Goal: Book appointment/travel/reservation

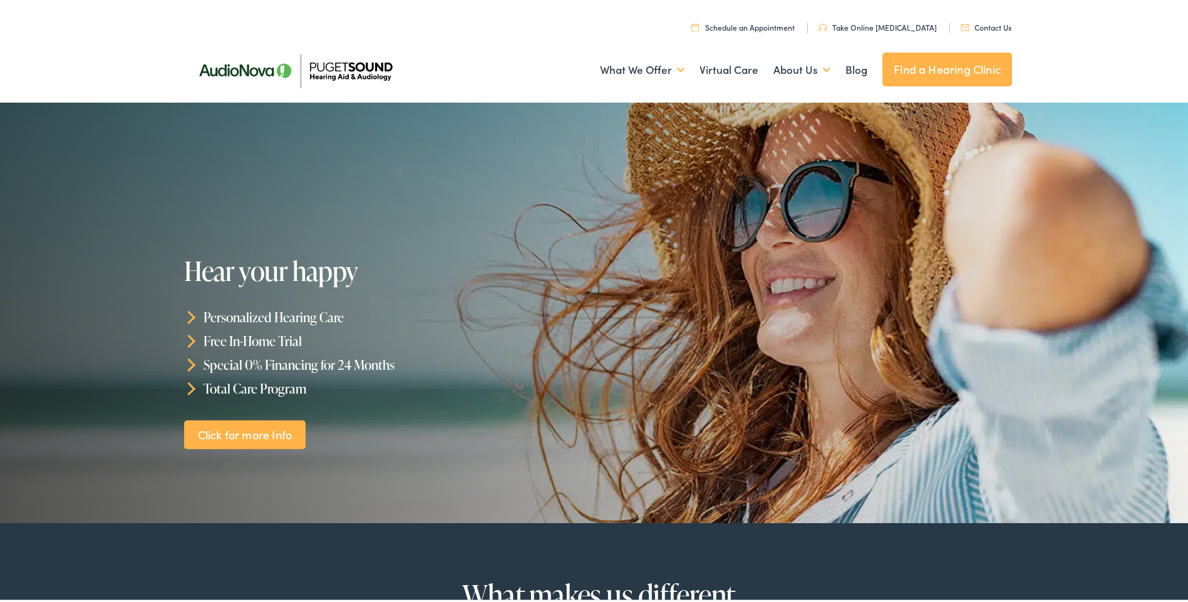
drag, startPoint x: 277, startPoint y: 436, endPoint x: 284, endPoint y: 439, distance: 7.6
click at [277, 436] on link "Click for more Info" at bounding box center [244, 432] width 121 height 29
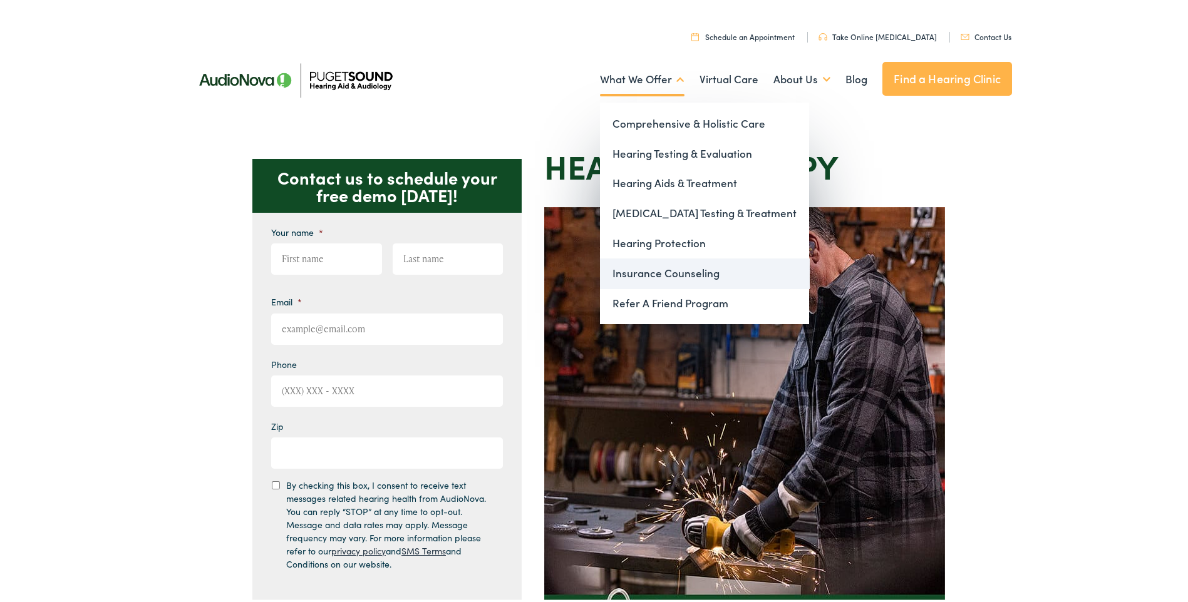
click at [671, 267] on link "Insurance Counseling" at bounding box center [704, 271] width 209 height 30
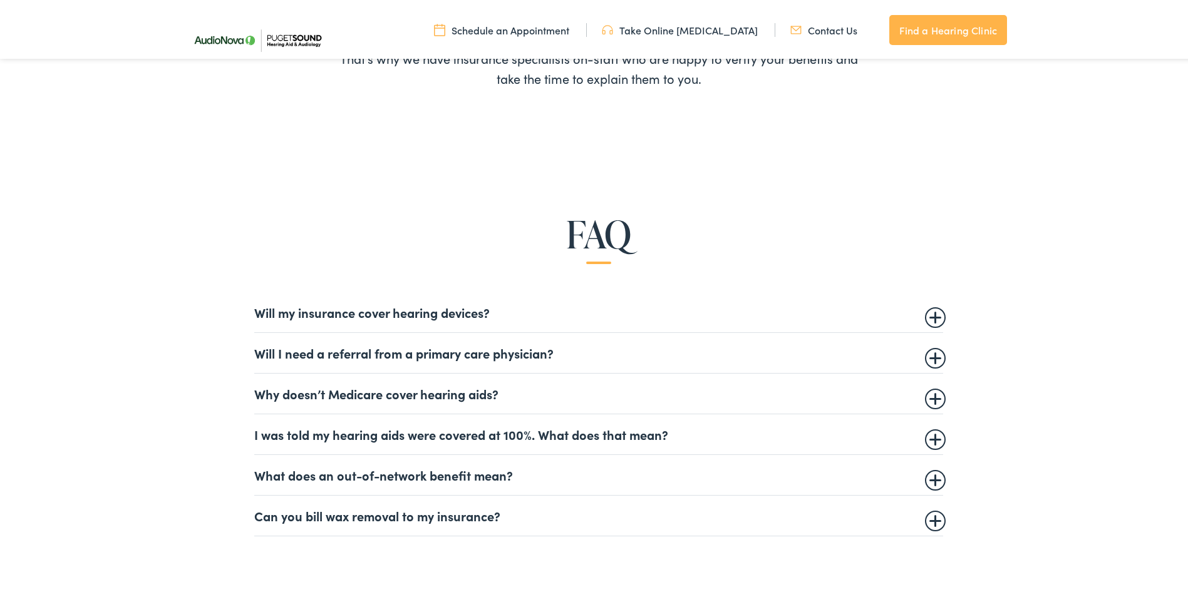
scroll to position [689, 0]
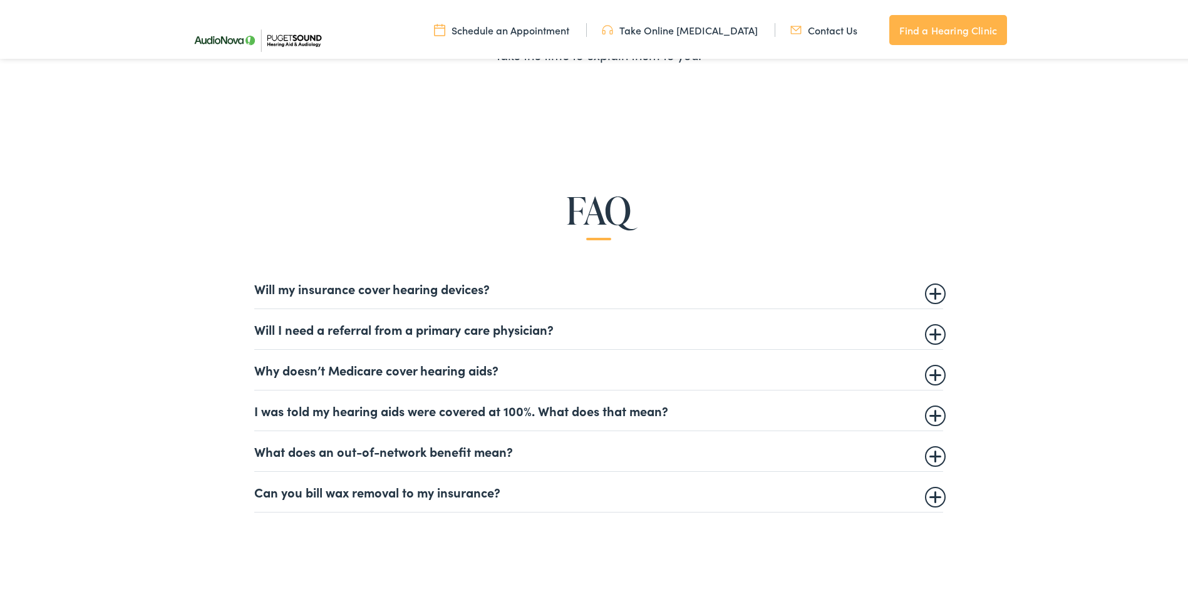
click at [456, 289] on summary "Will my insurance cover hearing devices?" at bounding box center [598, 286] width 689 height 15
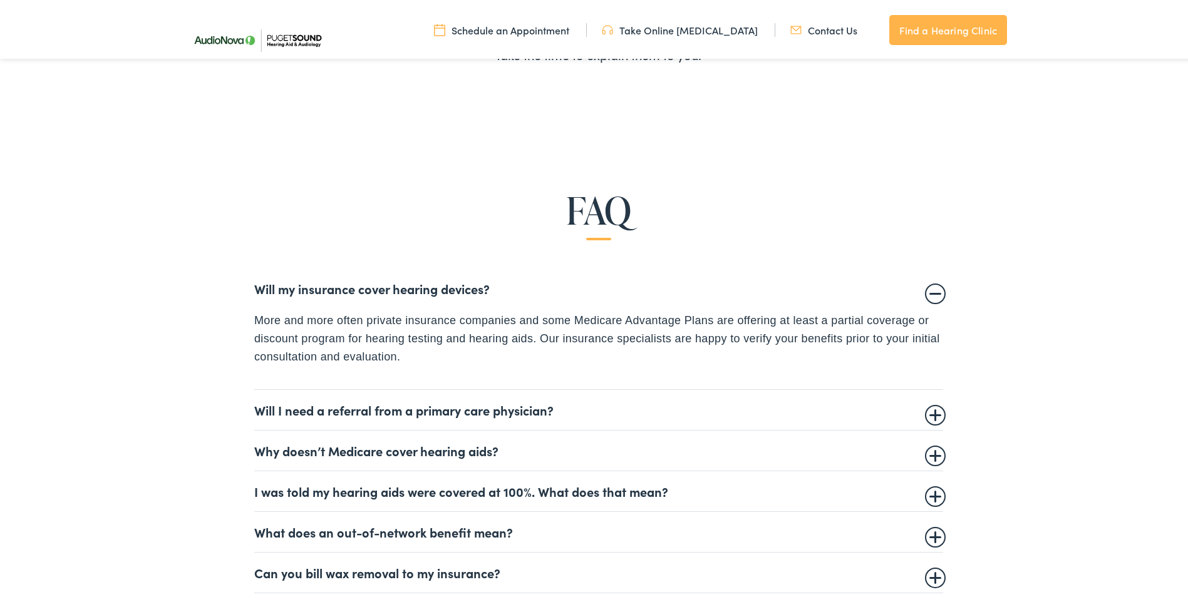
click at [456, 289] on summary "Will my insurance cover hearing devices?" at bounding box center [598, 286] width 689 height 15
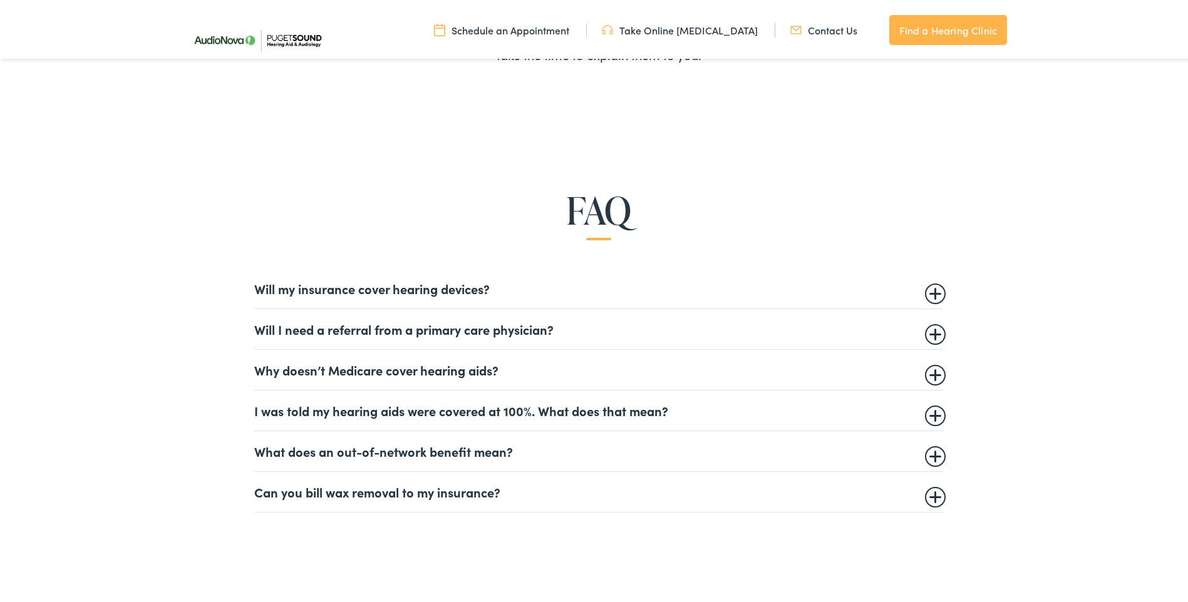
click at [493, 322] on summary "Will I need a referral from a primary care physician?" at bounding box center [598, 326] width 689 height 15
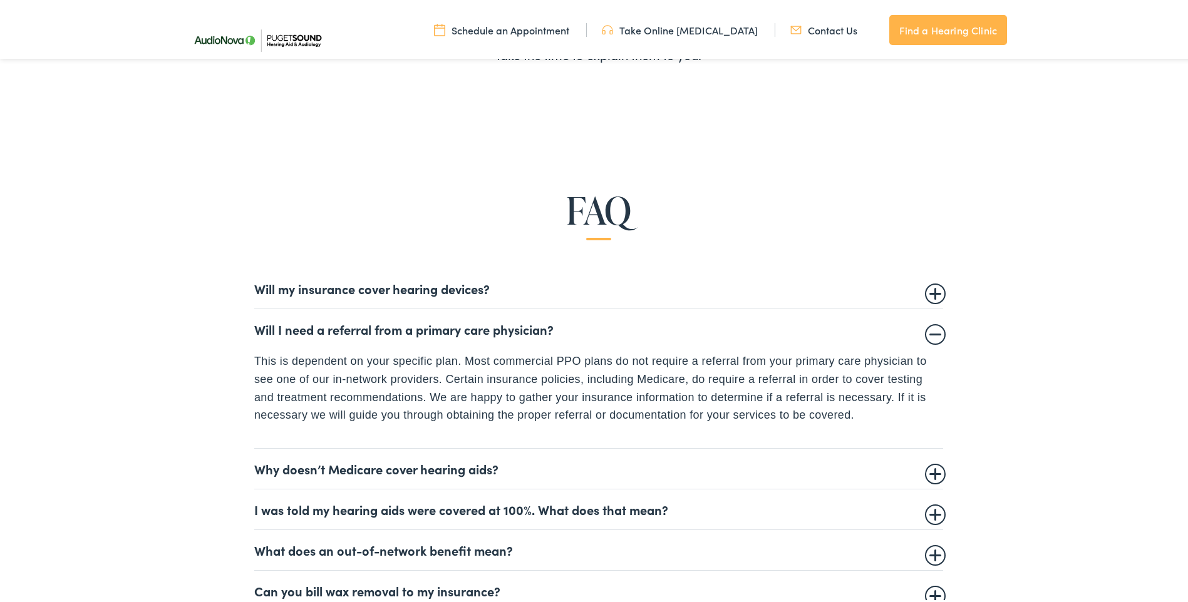
click at [444, 468] on summary "Why doesn’t Medicare cover hearing aids?" at bounding box center [598, 466] width 689 height 15
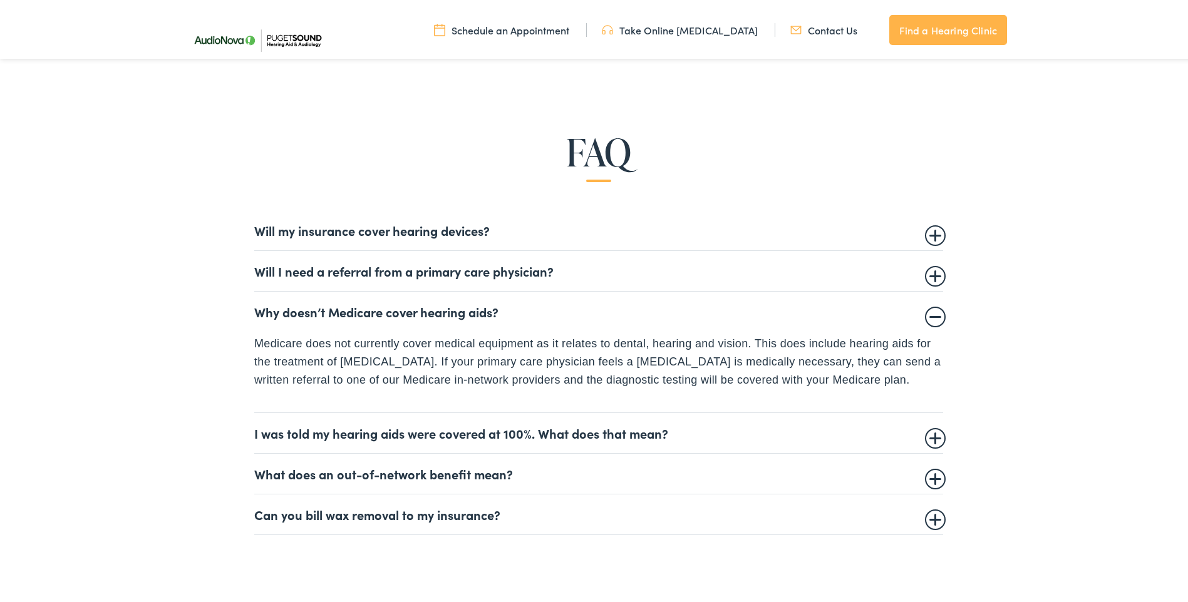
scroll to position [814, 0]
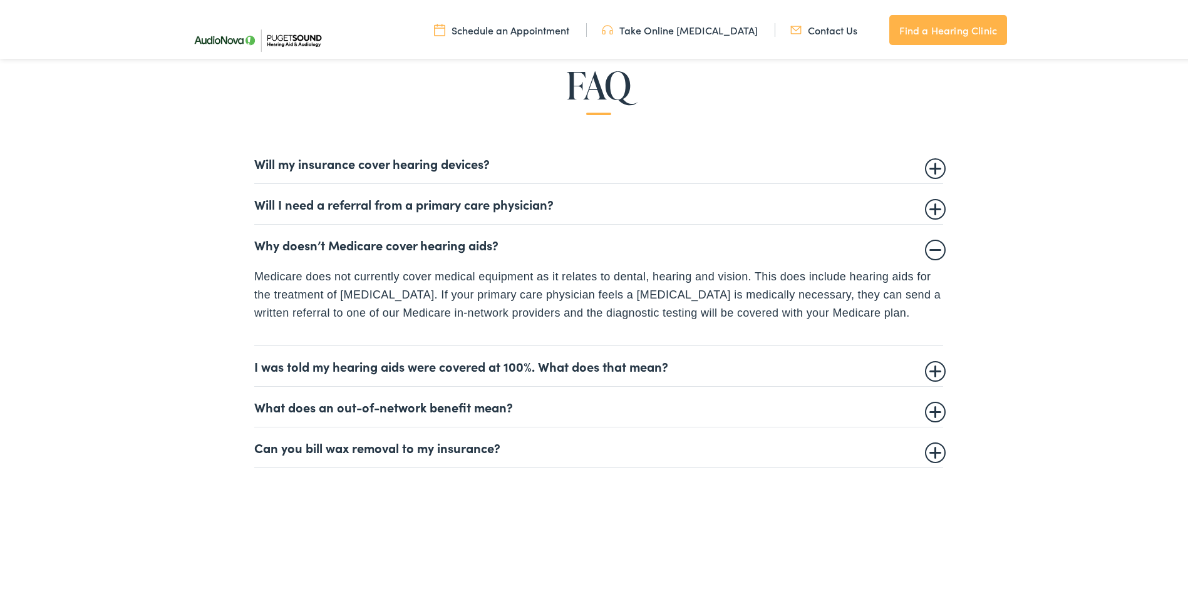
click at [501, 369] on summary "I was told my hearing aids were covered at 100%. What does that mean?" at bounding box center [598, 363] width 689 height 15
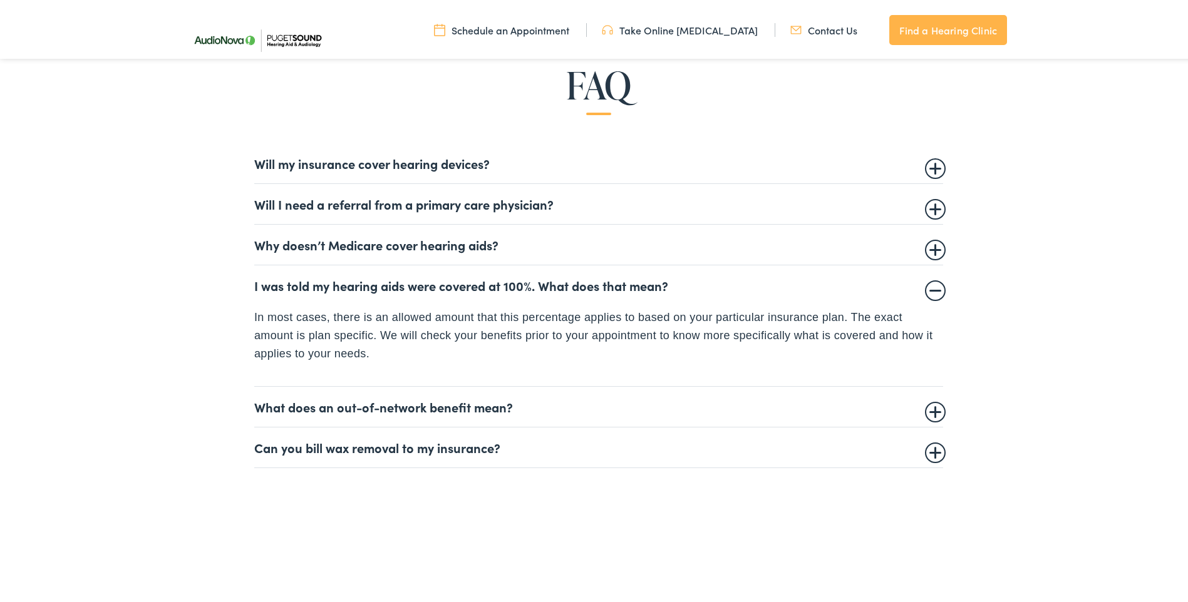
click at [492, 404] on summary "What does an out-of-network benefit mean?" at bounding box center [598, 404] width 689 height 15
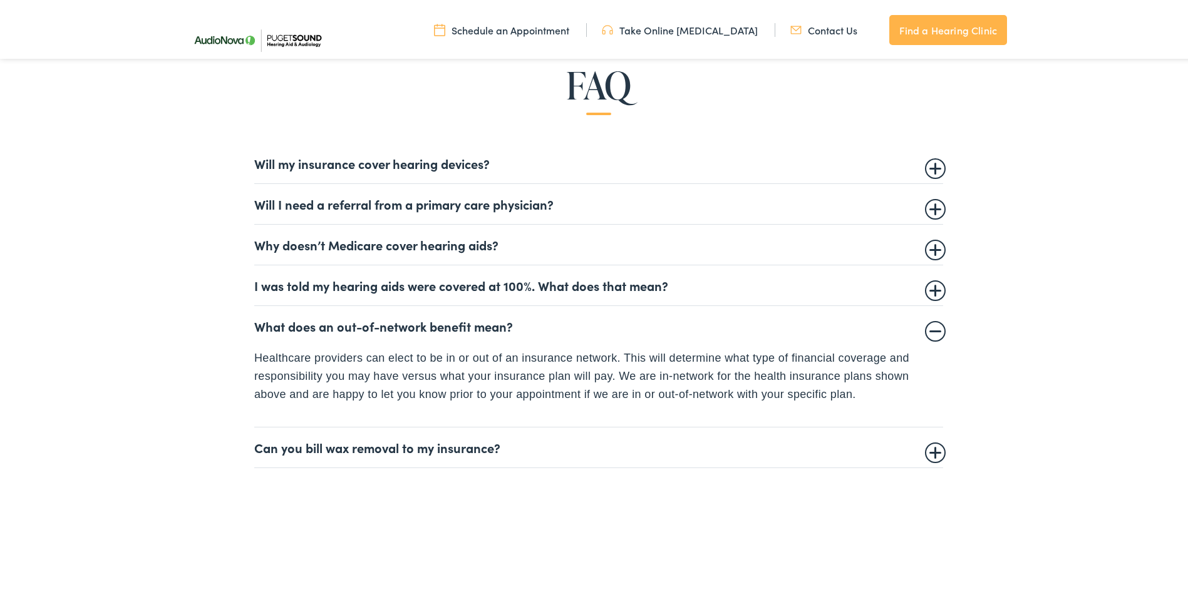
click at [456, 450] on summary "Can you bill wax removal to my insurance?" at bounding box center [598, 445] width 689 height 15
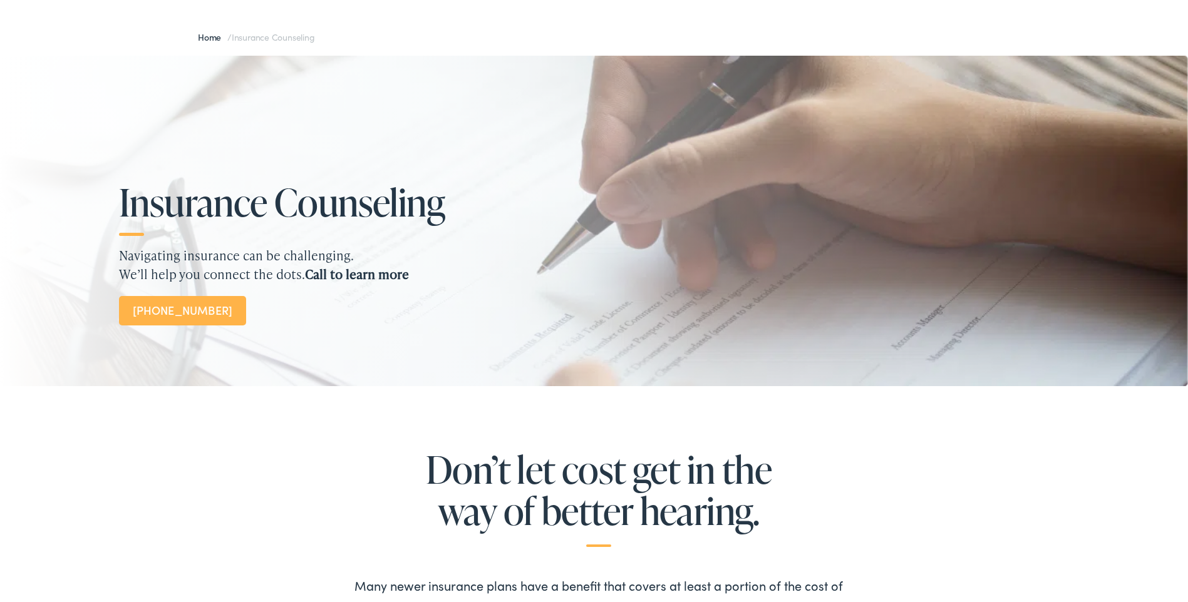
scroll to position [0, 0]
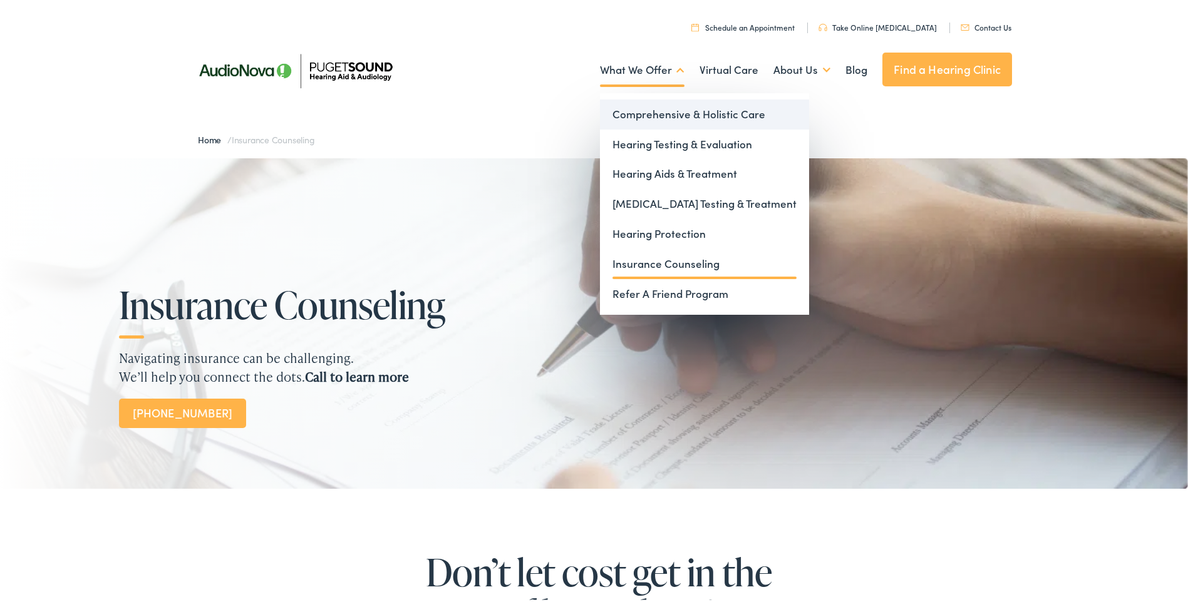
click at [701, 111] on link "Comprehensive & Holistic Care" at bounding box center [704, 112] width 209 height 30
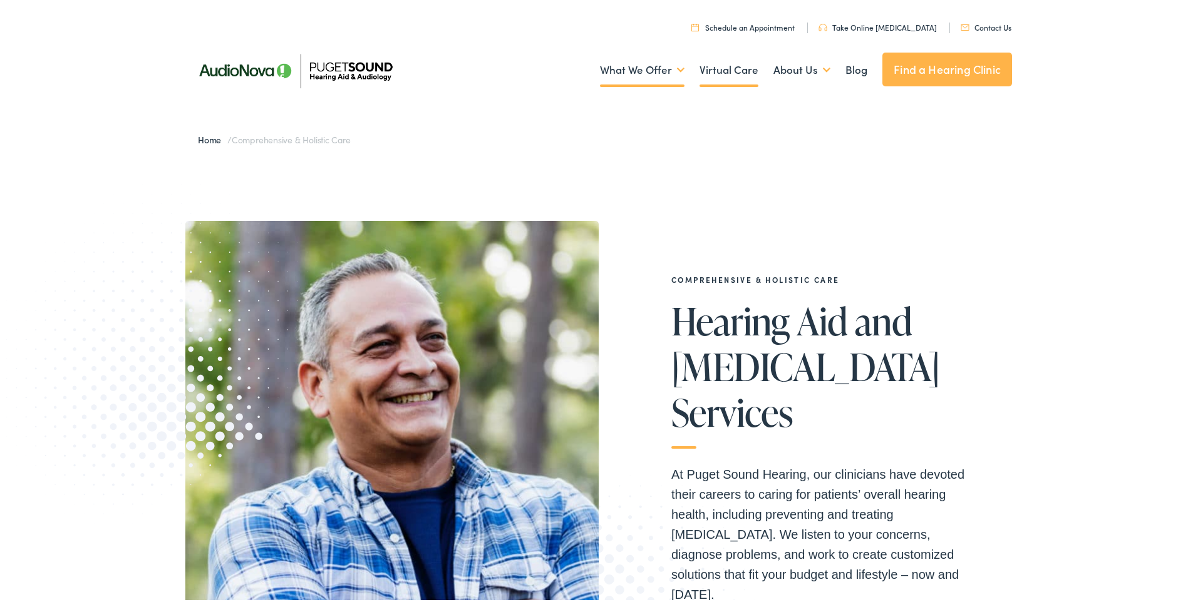
click at [727, 75] on link "Virtual Care" at bounding box center [728, 67] width 59 height 46
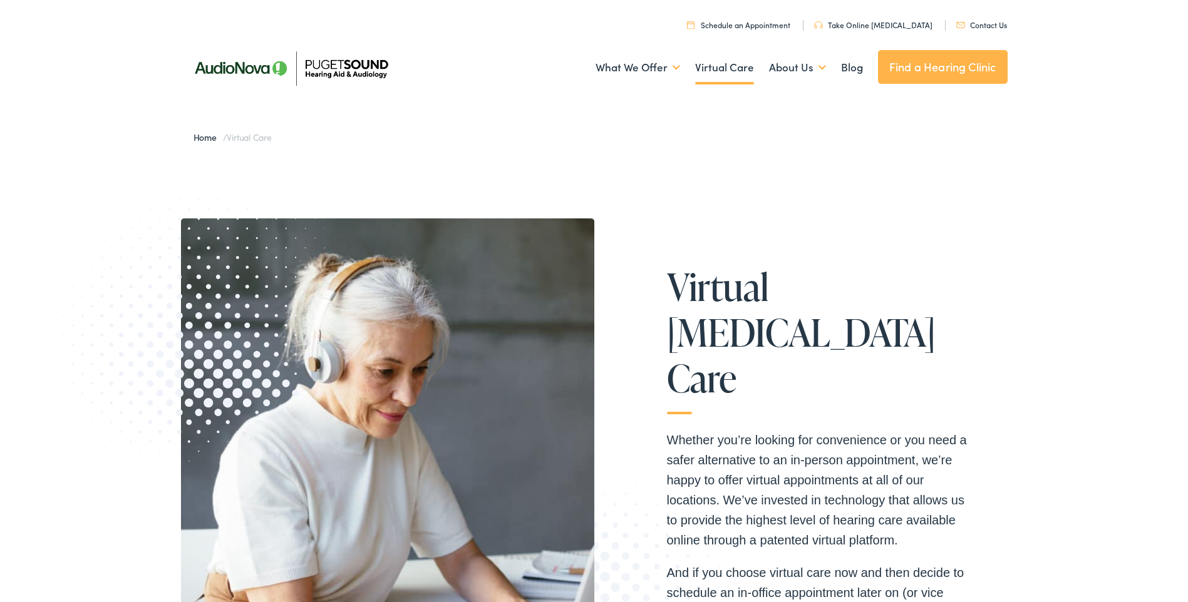
click at [747, 25] on link "Schedule an Appointment" at bounding box center [738, 24] width 103 height 11
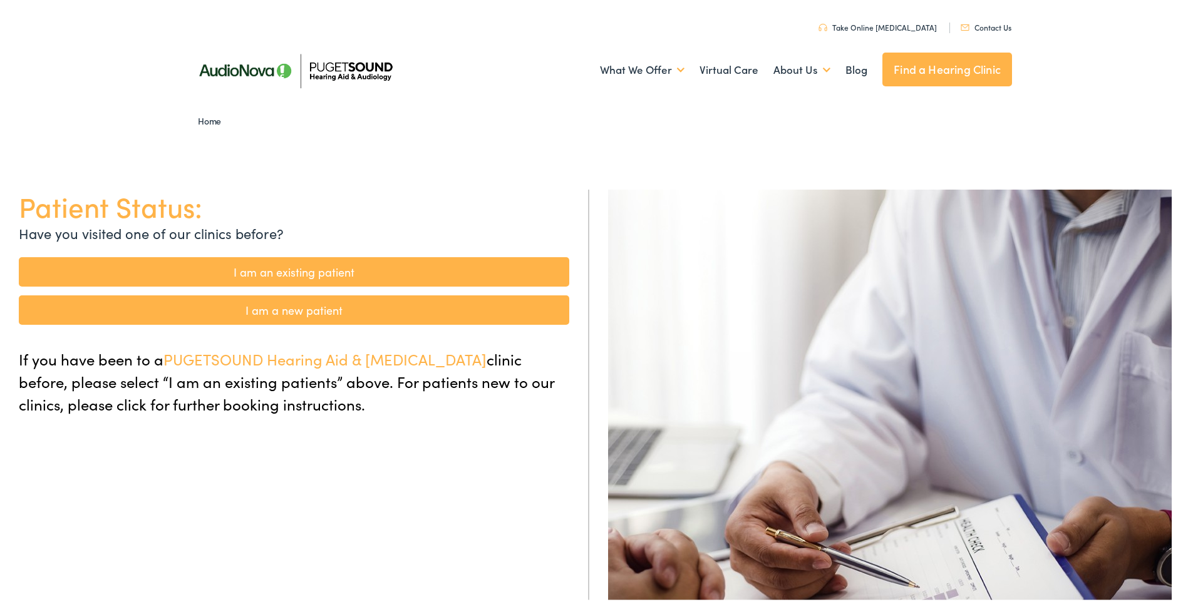
drag, startPoint x: 318, startPoint y: 311, endPoint x: 324, endPoint y: 374, distance: 62.9
click at [318, 311] on link "I am a new patient" at bounding box center [294, 307] width 550 height 29
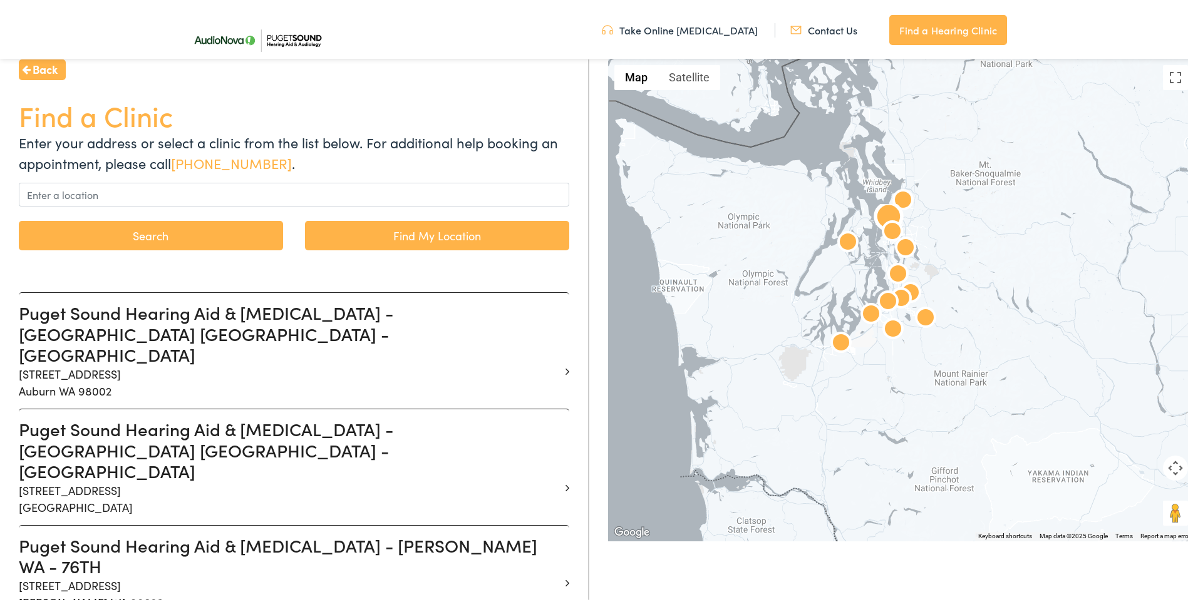
scroll to position [376, 0]
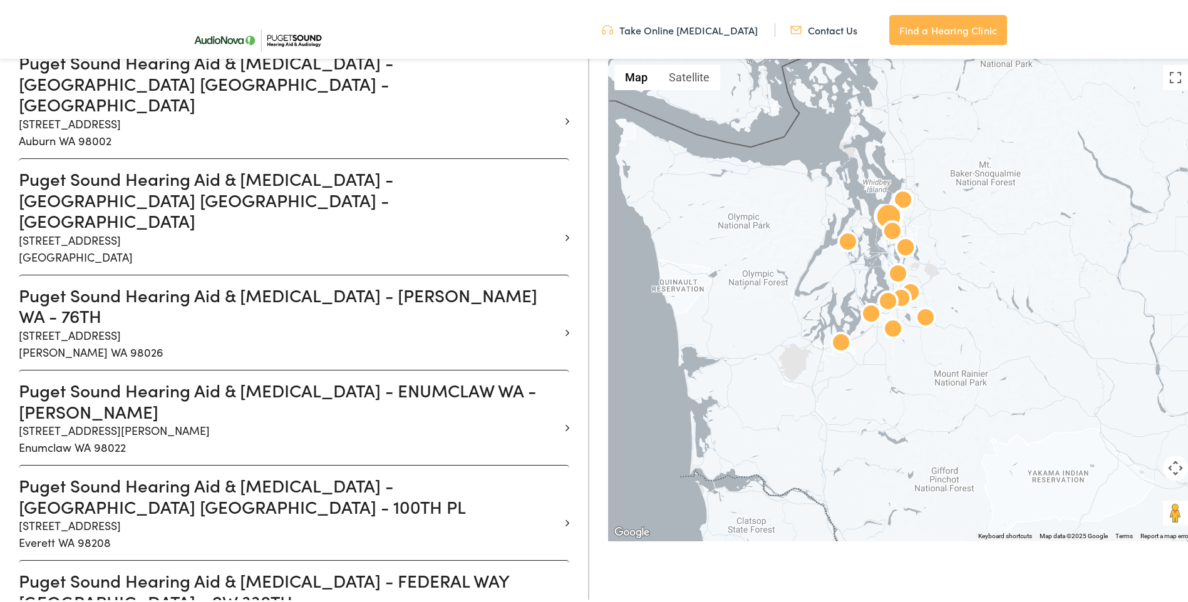
drag, startPoint x: 243, startPoint y: 252, endPoint x: 247, endPoint y: 261, distance: 9.8
click at [243, 324] on p "[STREET_ADDRESS]" at bounding box center [289, 341] width 541 height 34
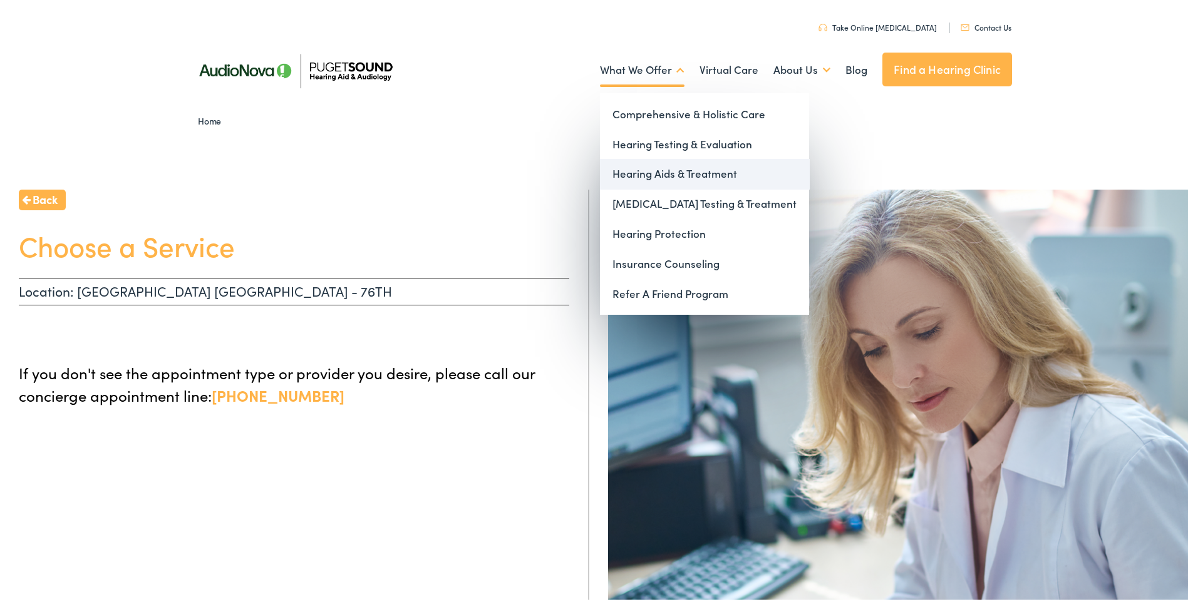
click at [693, 175] on link "Hearing Aids & Treatment" at bounding box center [704, 172] width 209 height 30
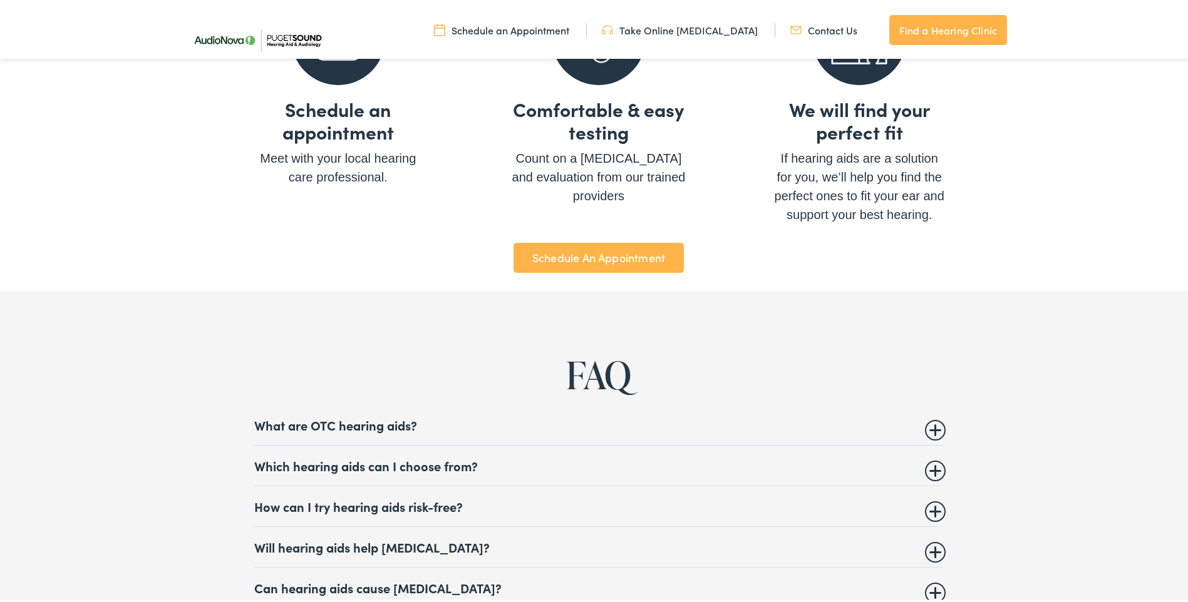
scroll to position [4571, 0]
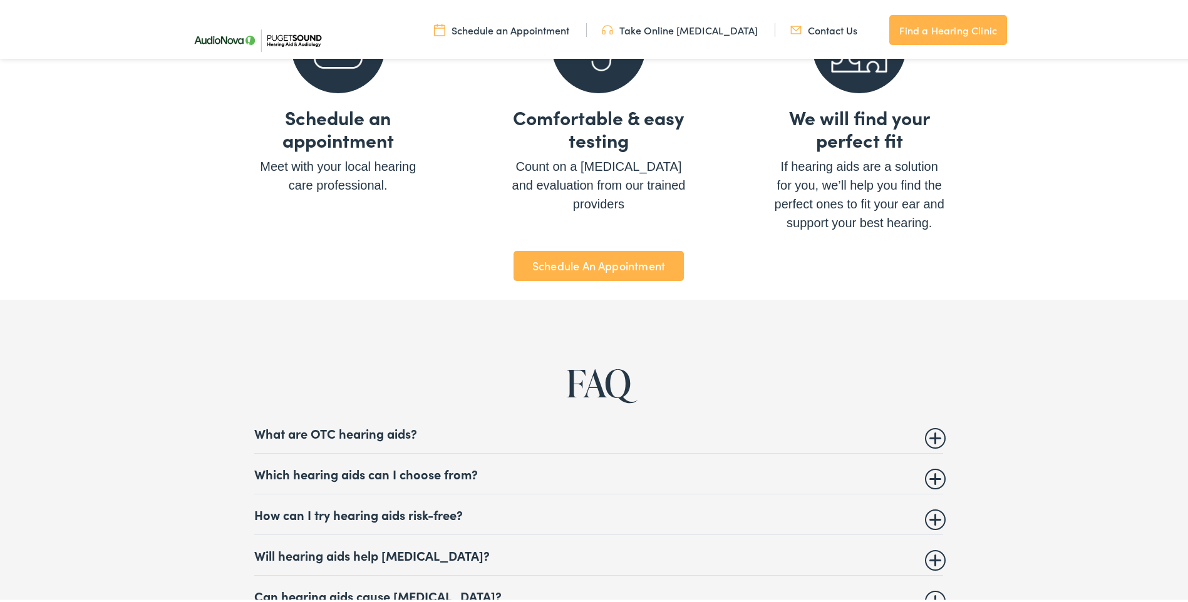
click at [600, 250] on link "Schedule An Appointment" at bounding box center [598, 264] width 170 height 30
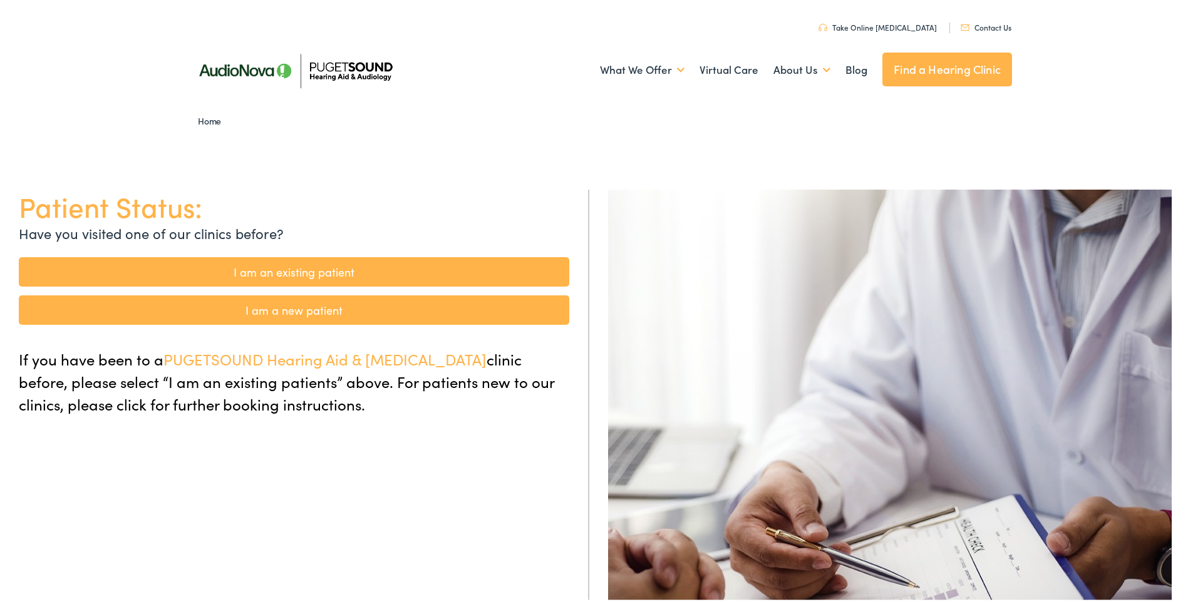
click at [360, 309] on link "I am a new patient" at bounding box center [294, 307] width 550 height 29
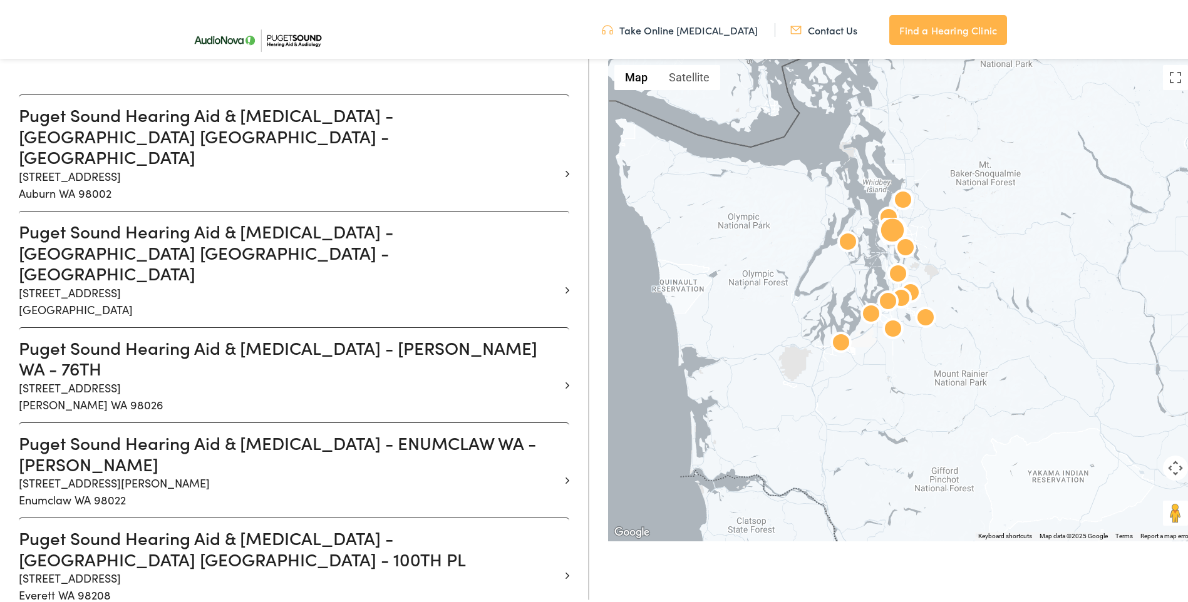
scroll to position [313, 0]
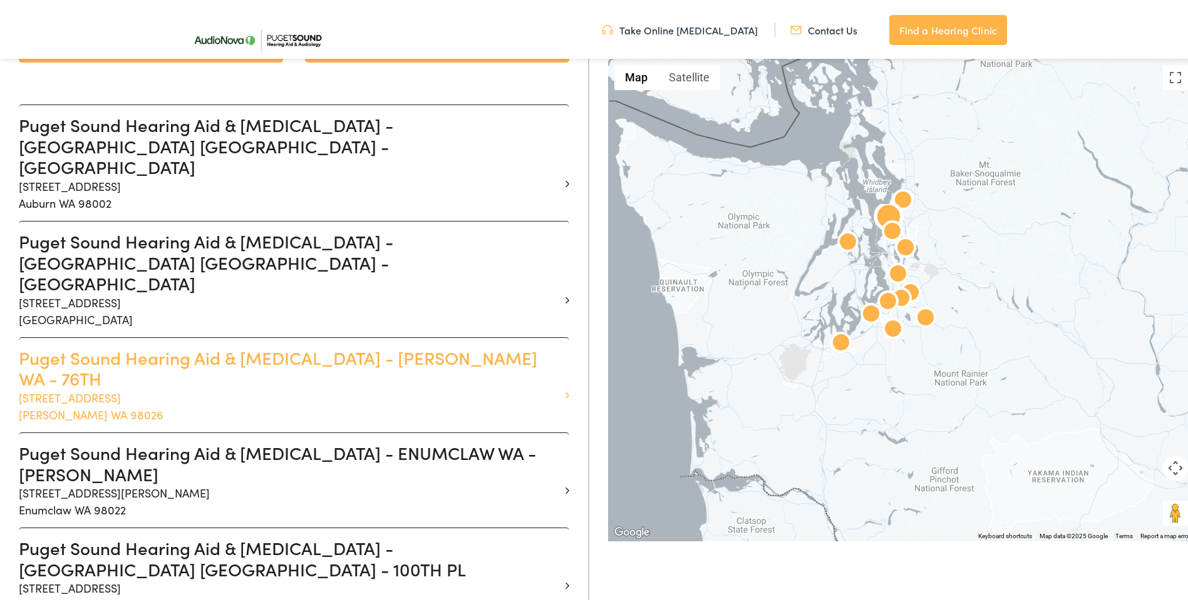
click at [212, 387] on p "21727 76th Ave W #A Edmonds WA 98026" at bounding box center [289, 404] width 541 height 34
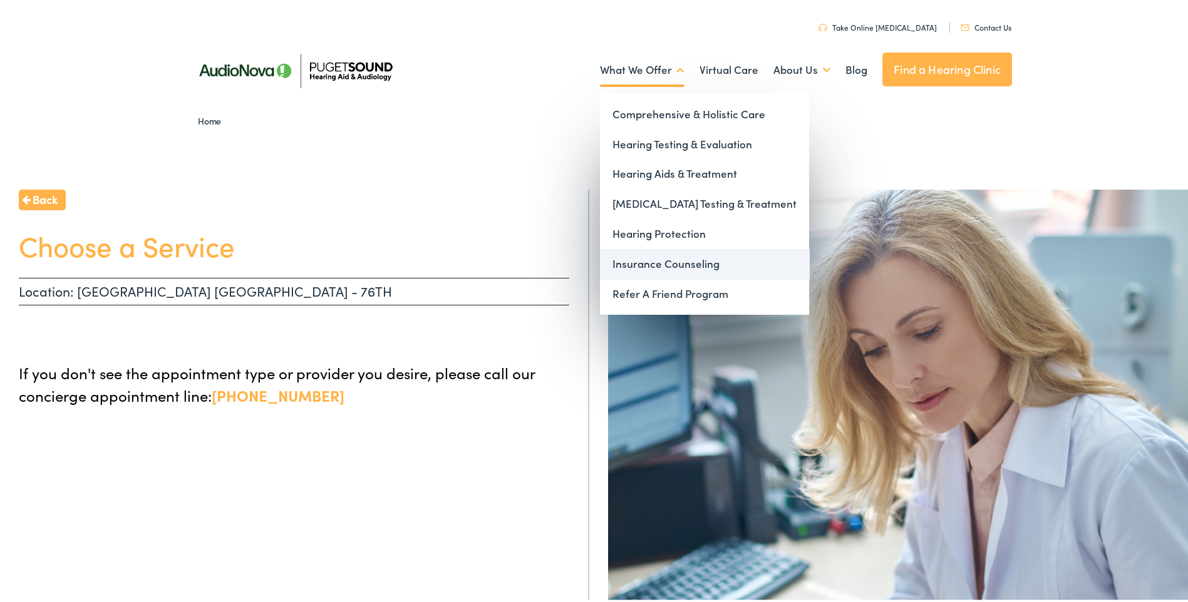
click at [705, 262] on link "Insurance Counseling" at bounding box center [704, 262] width 209 height 30
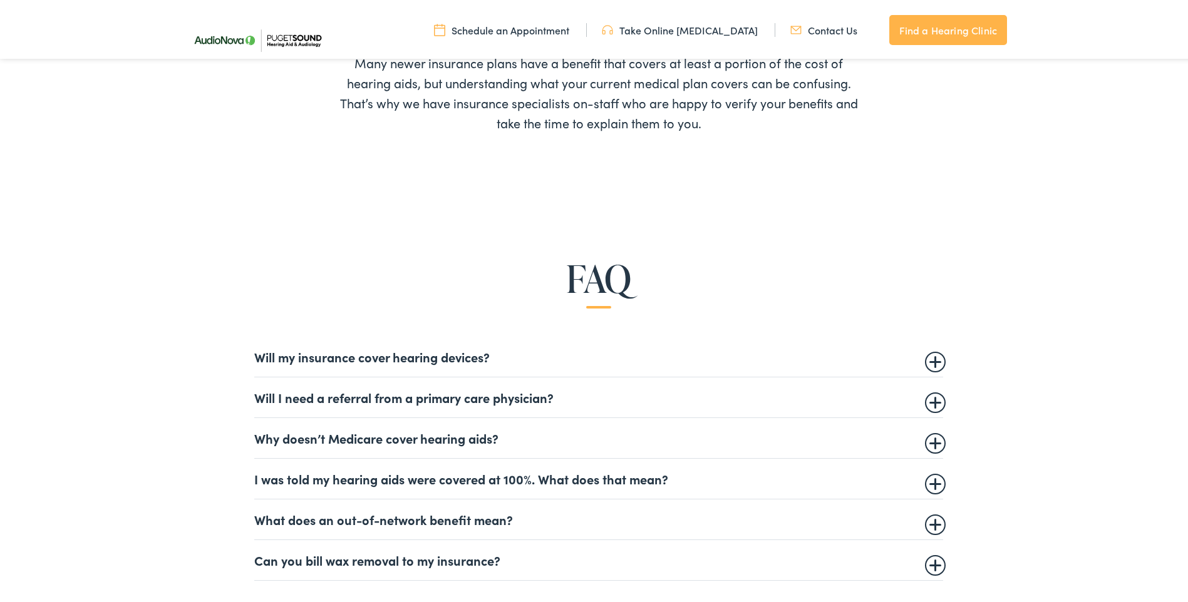
scroll to position [626, 0]
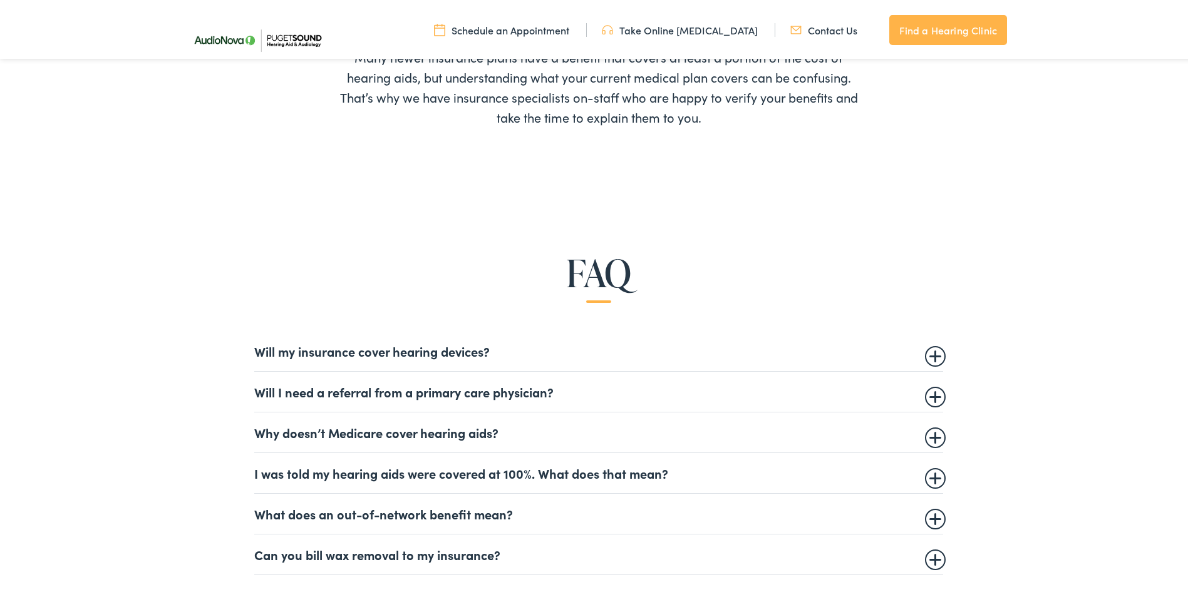
click at [472, 354] on summary "Will my insurance cover hearing devices?" at bounding box center [598, 348] width 689 height 15
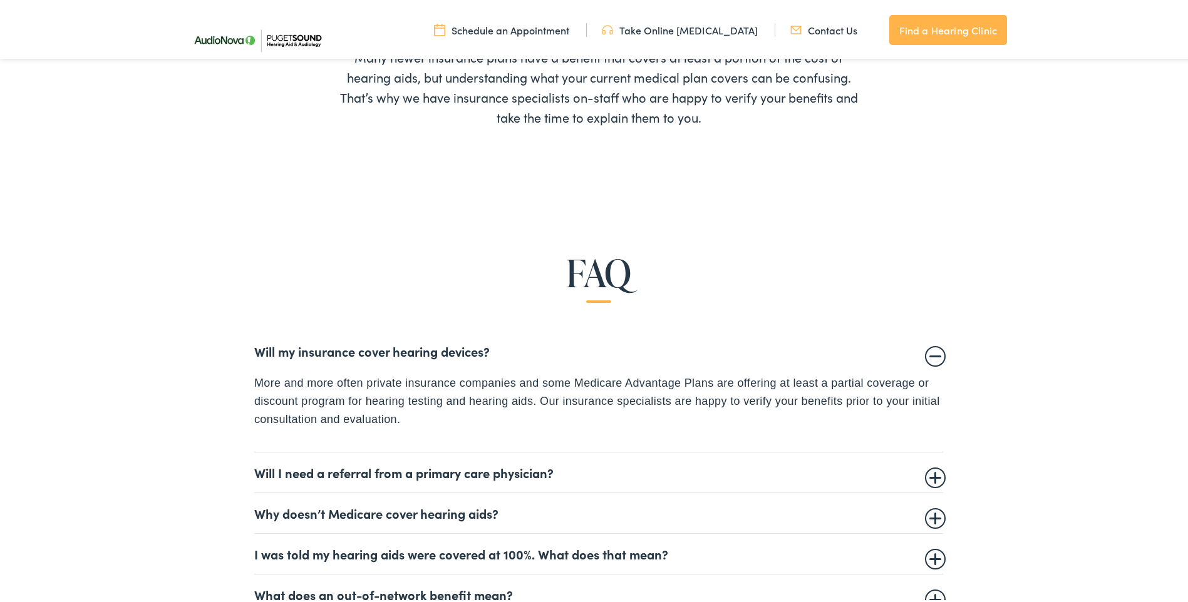
click at [470, 353] on summary "Will my insurance cover hearing devices?" at bounding box center [598, 348] width 689 height 15
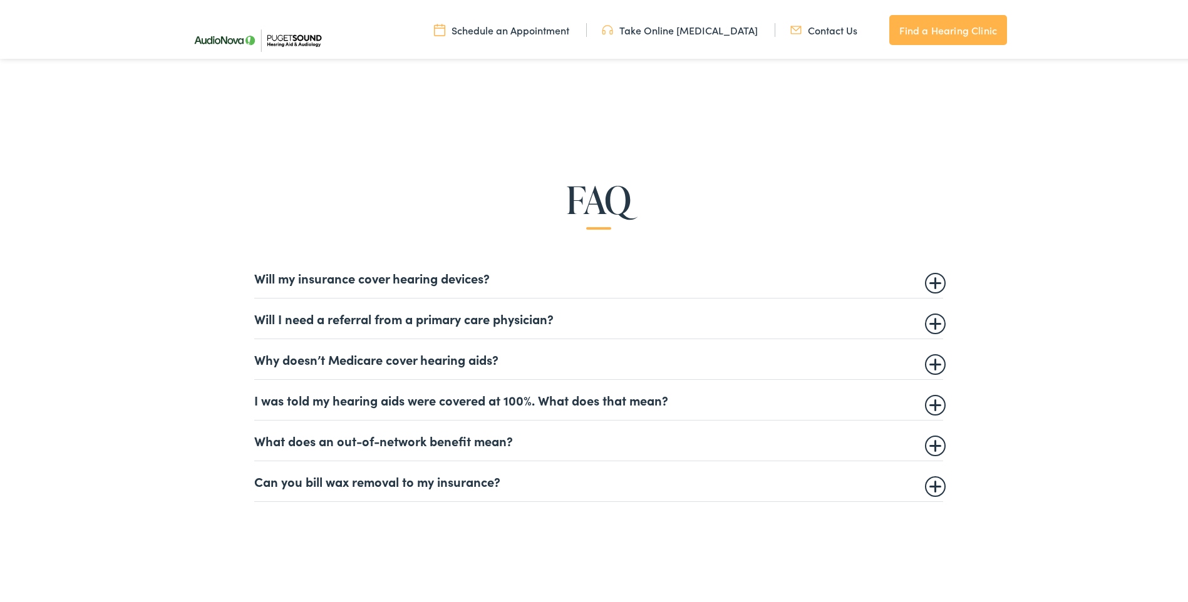
scroll to position [814, 0]
